Goal: Task Accomplishment & Management: Manage account settings

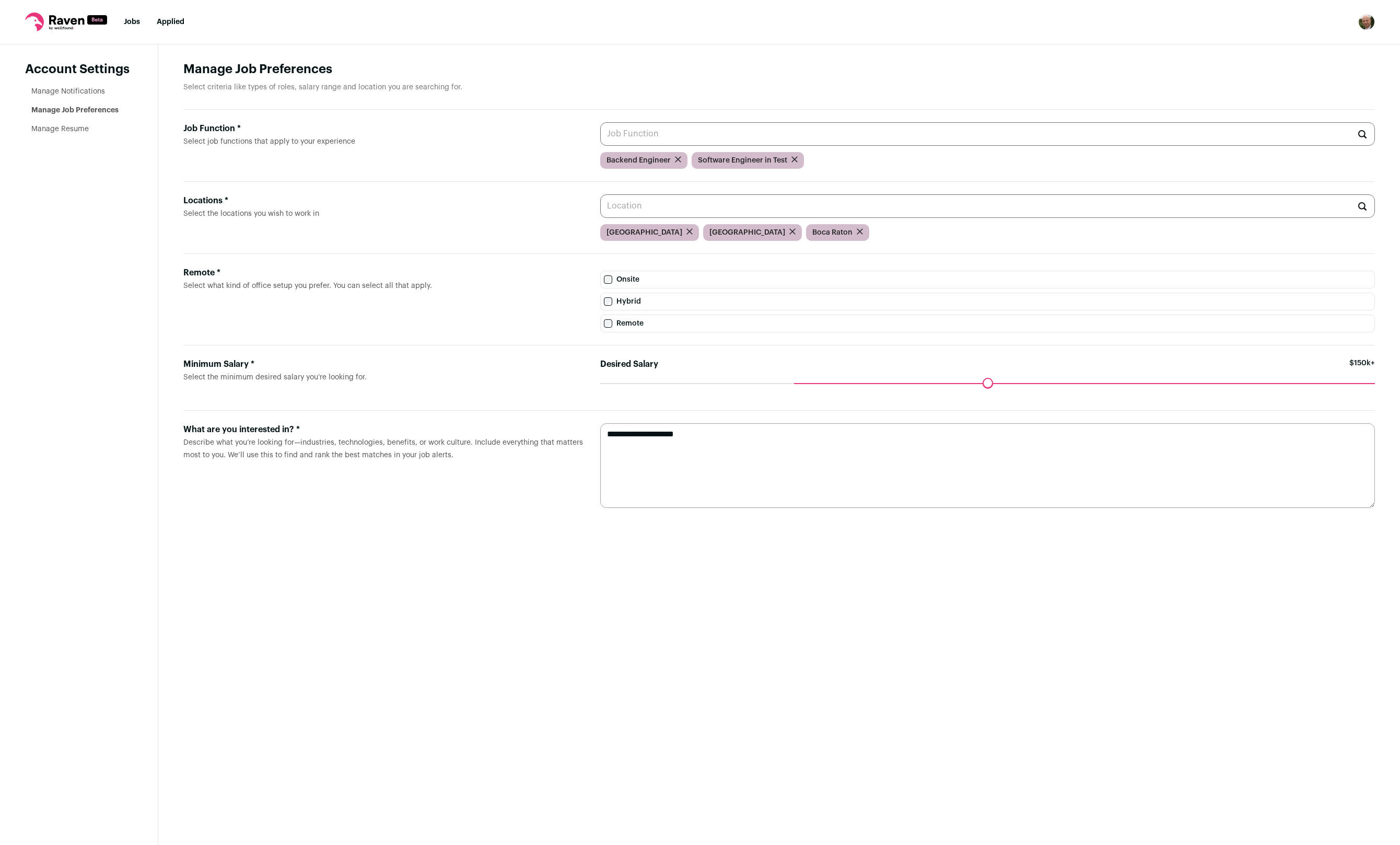
drag, startPoint x: 797, startPoint y: 382, endPoint x: 789, endPoint y: 384, distance: 8.2
click at [789, 383] on input "Desired Salary" at bounding box center [987, 383] width 774 height 0
click at [60, 128] on link "Manage Resume" at bounding box center [60, 129] width 58 height 7
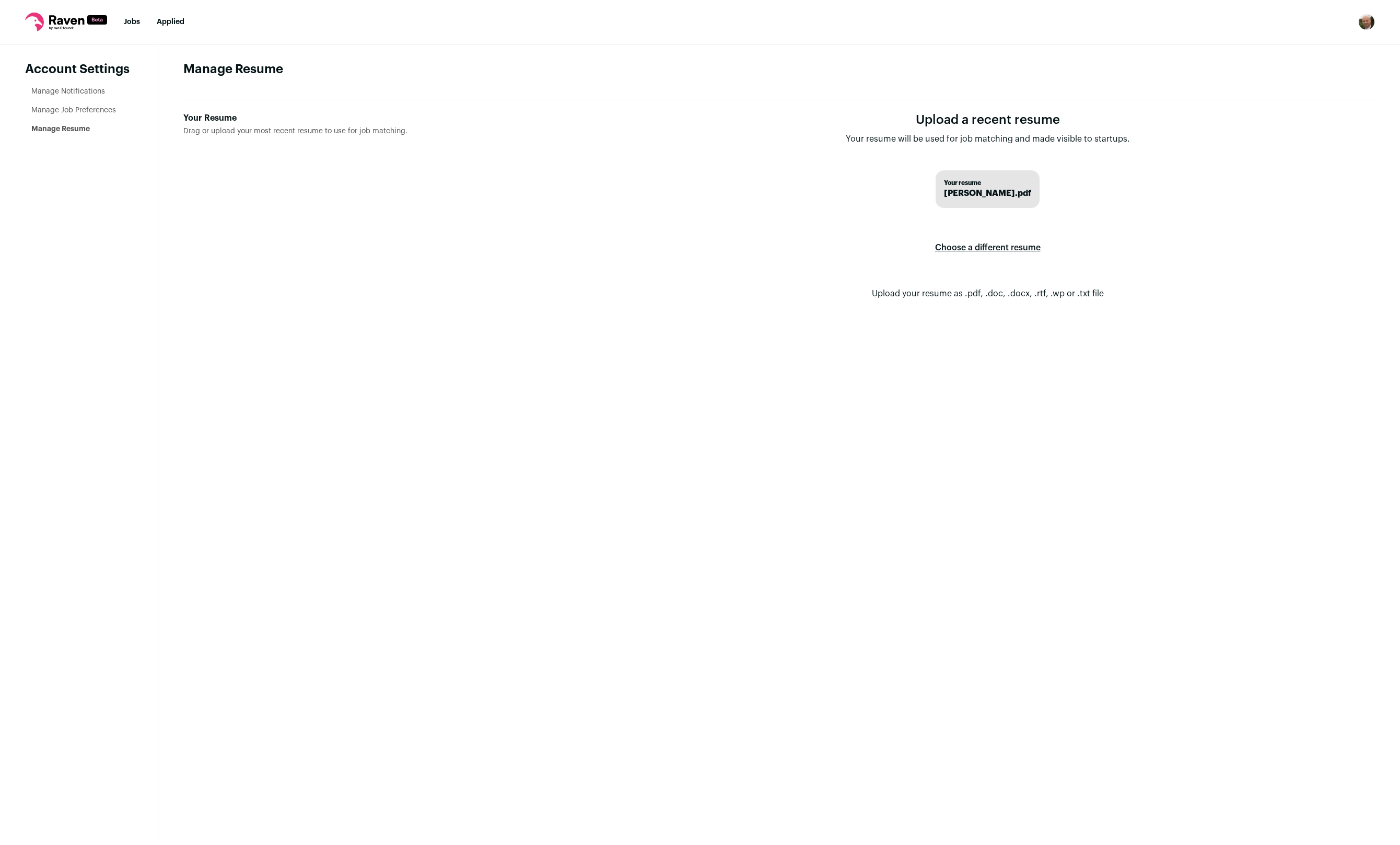
click at [1369, 20] on img "Open dropdown" at bounding box center [1366, 22] width 17 height 17
click at [1313, 49] on link "Settings" at bounding box center [1316, 48] width 115 height 25
